Goal: Transaction & Acquisition: Purchase product/service

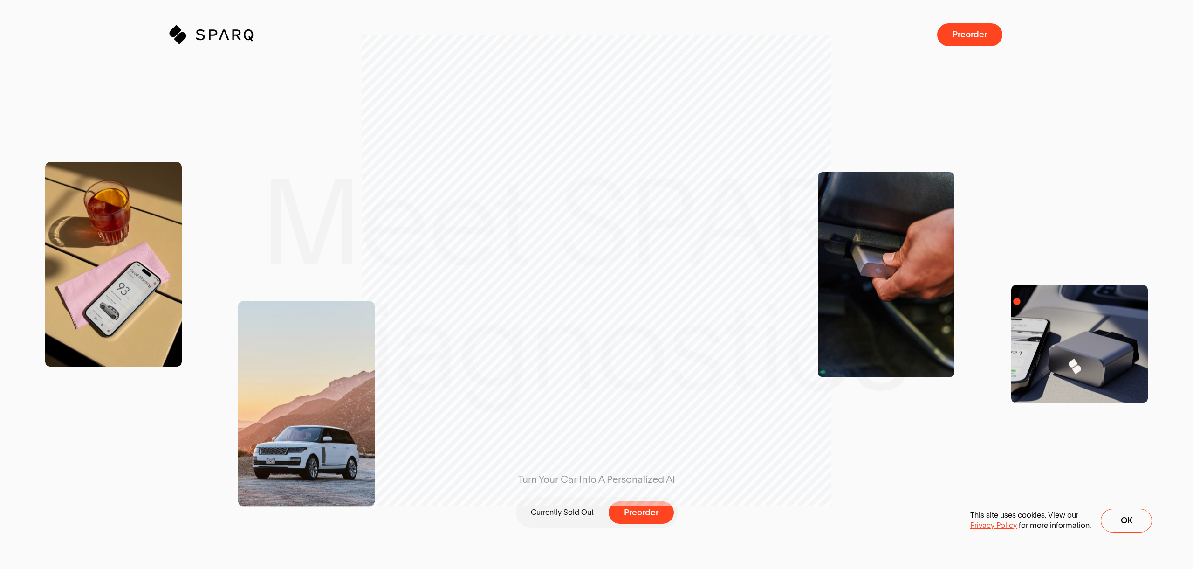
click at [1017, 301] on img at bounding box center [1079, 344] width 137 height 118
click at [1133, 529] on button "Ok" at bounding box center [1126, 520] width 51 height 24
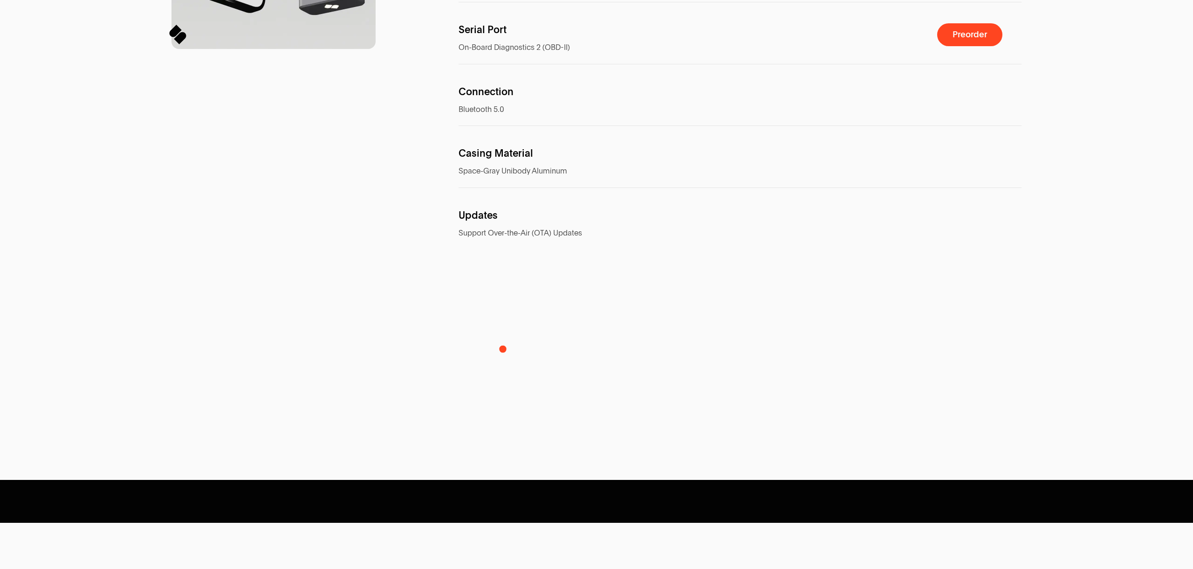
click at [503, 64] on div "Serial Port On-Board Diagnostics 2 (OBD-II)" at bounding box center [740, 40] width 563 height 47
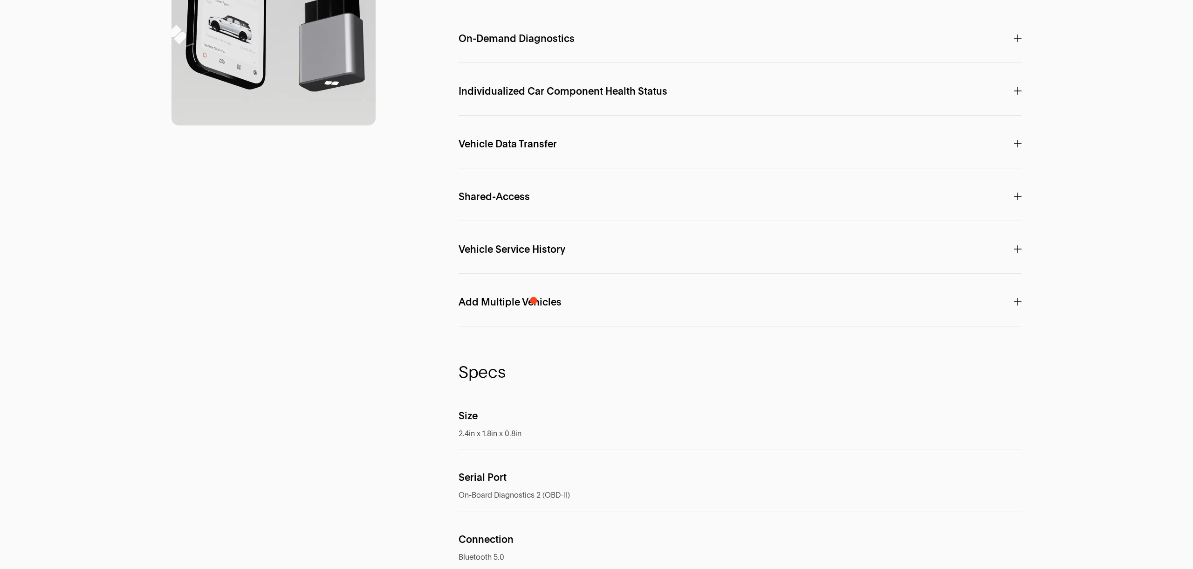
click at [531, 44] on span "On-Demand Diagnostics" at bounding box center [517, 39] width 116 height 10
click at [573, 96] on span "Individualized Car Component Health Status" at bounding box center [563, 91] width 209 height 10
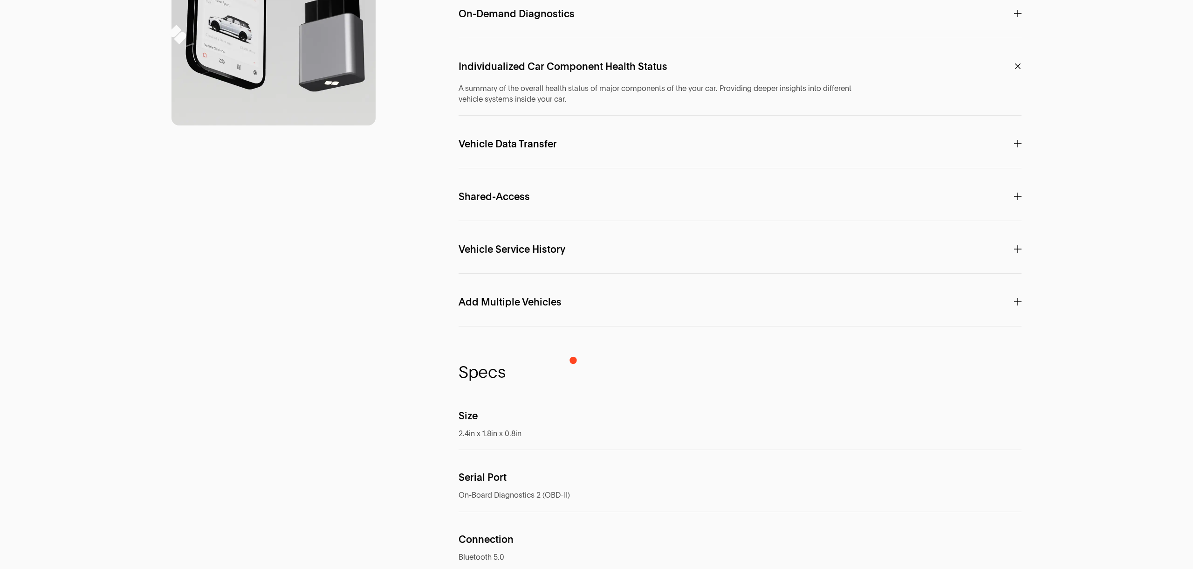
click at [573, 72] on span "Individualized Car Component Health Status" at bounding box center [563, 67] width 209 height 10
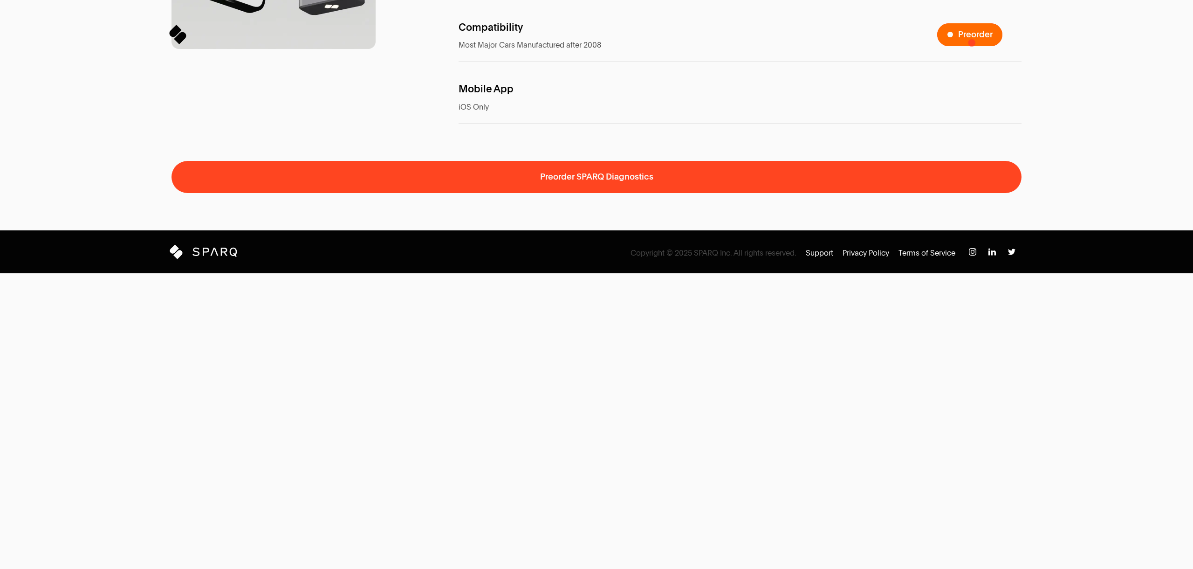
click at [980, 40] on button "Preorder" at bounding box center [969, 34] width 65 height 23
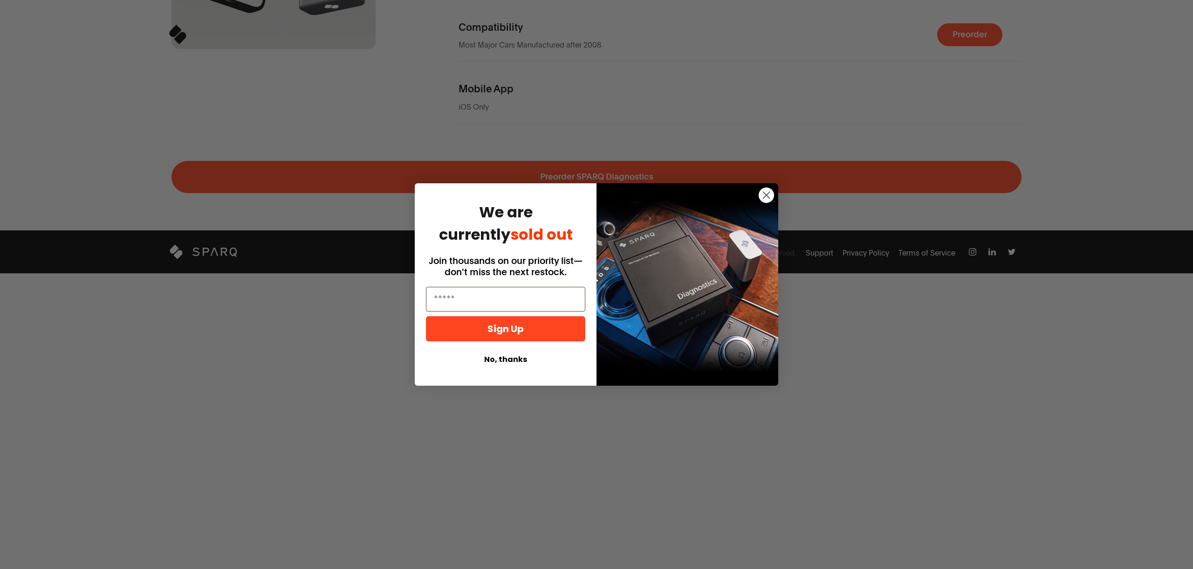
click at [763, 194] on circle "Close dialog" at bounding box center [766, 194] width 15 height 15
